Goal: Information Seeking & Learning: Understand process/instructions

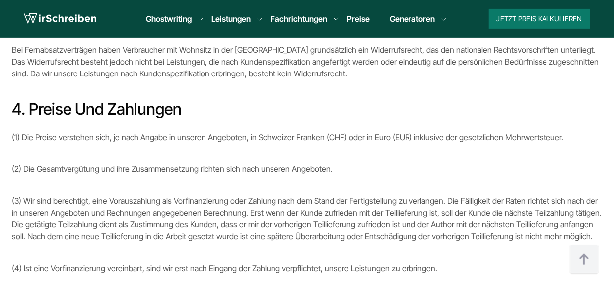
scroll to position [693, 0]
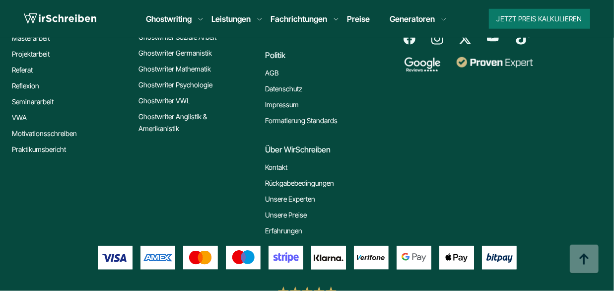
scroll to position [1507, 0]
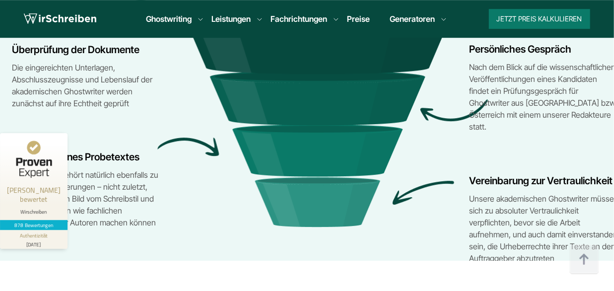
scroll to position [4439, 0]
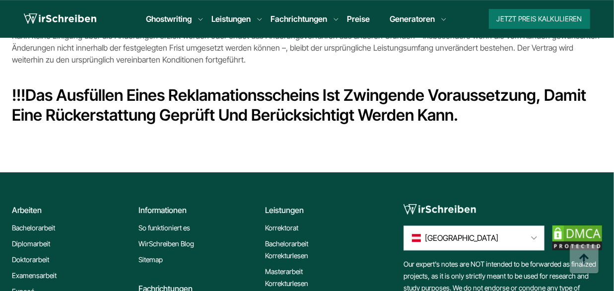
scroll to position [1150, 0]
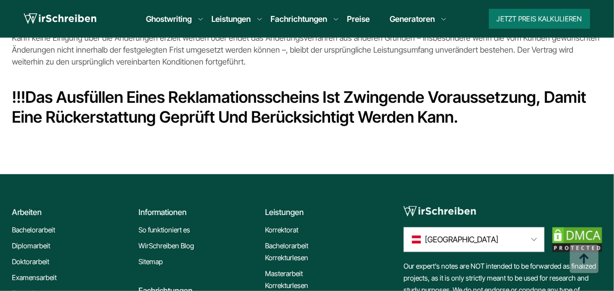
click at [254, 99] on b "Das Ausfüllen eines Reklamationsscheins ist zwingende Voraussetzung, damit eine…" at bounding box center [299, 106] width 574 height 39
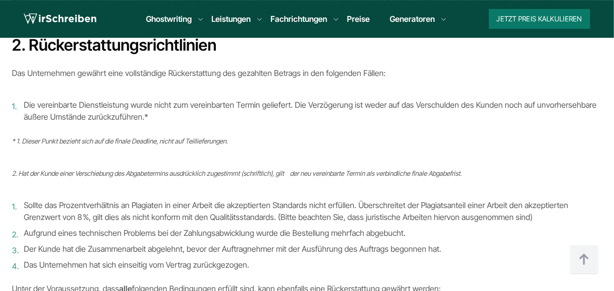
scroll to position [306, 0]
